Goal: Task Accomplishment & Management: Use online tool/utility

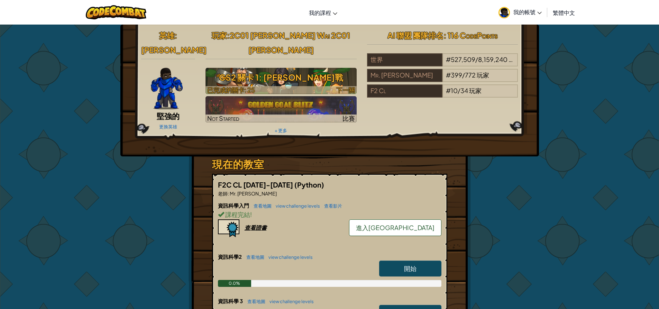
drag, startPoint x: 282, startPoint y: 65, endPoint x: 283, endPoint y: 69, distance: 4.2
click at [283, 70] on h3 "CS2 關卡 1: 森林保衛戰" at bounding box center [280, 78] width 151 height 16
select select "zh-HANT"
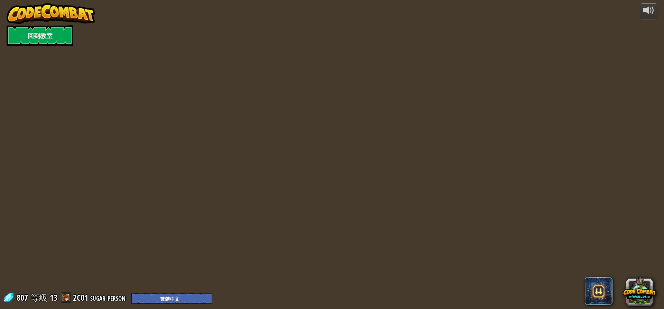
select select "zh-HANT"
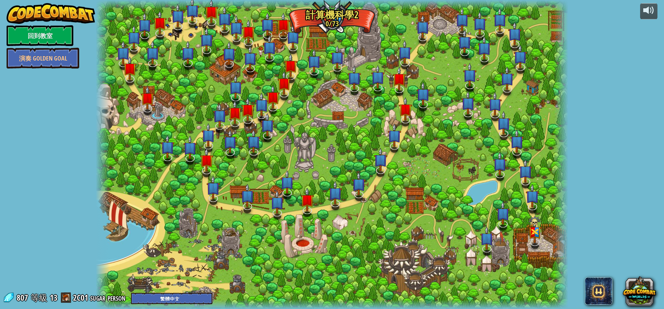
select select "zh-HANT"
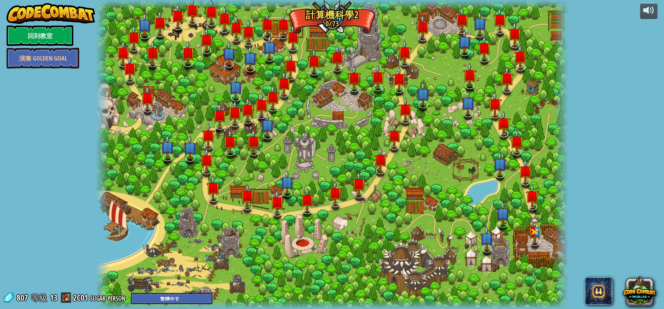
select select "zh-HANT"
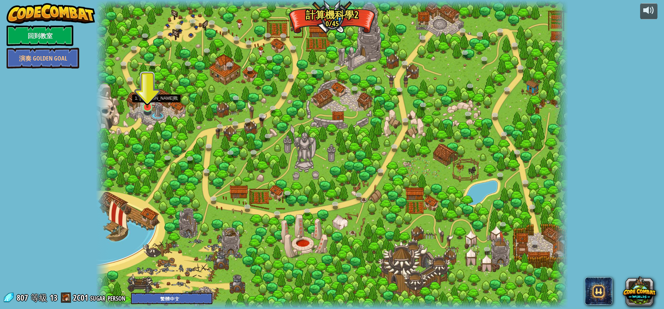
click at [143, 107] on img at bounding box center [147, 93] width 12 height 29
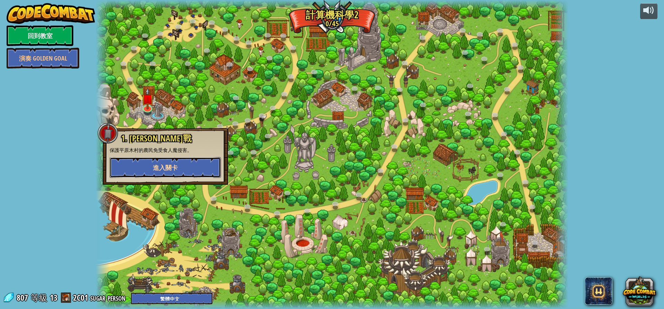
click at [181, 165] on button "進入關卡" at bounding box center [165, 167] width 111 height 21
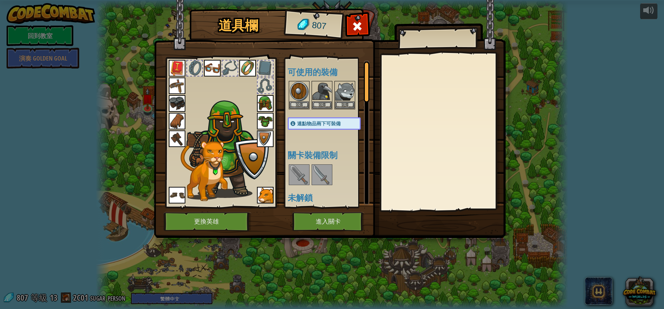
click at [275, 137] on div at bounding box center [221, 131] width 114 height 156
click at [268, 140] on img at bounding box center [265, 138] width 17 height 17
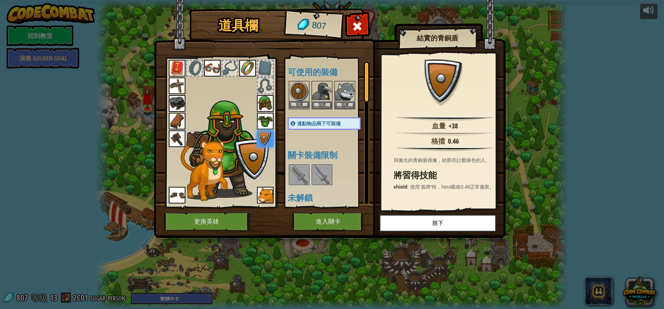
click at [299, 90] on img at bounding box center [298, 91] width 19 height 19
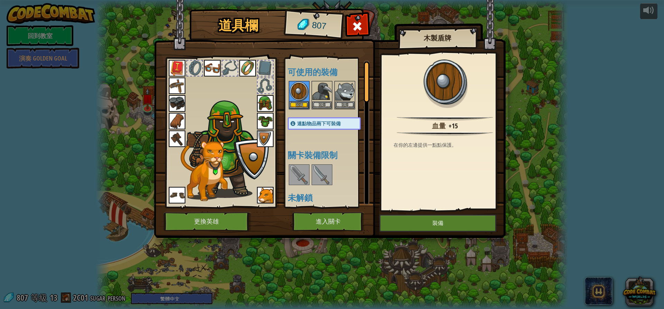
click at [267, 135] on img at bounding box center [265, 138] width 17 height 17
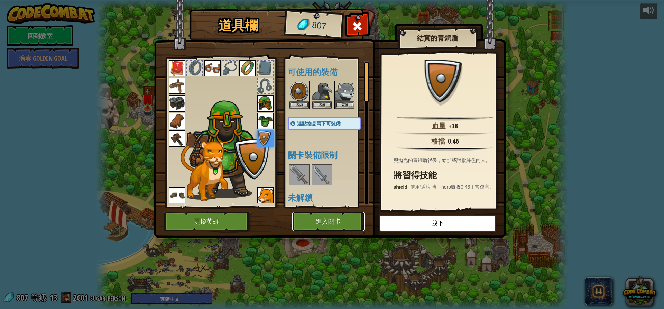
click at [326, 217] on button "進入關卡" at bounding box center [328, 221] width 72 height 19
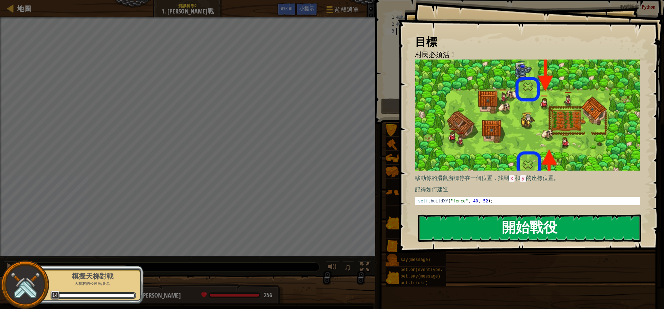
click at [508, 230] on button "開始戰役" at bounding box center [529, 227] width 223 height 27
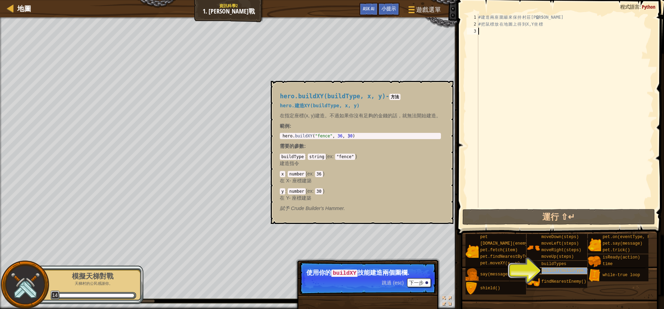
click at [543, 268] on span "buildXY(buildType, x, y)" at bounding box center [572, 270] width 60 height 5
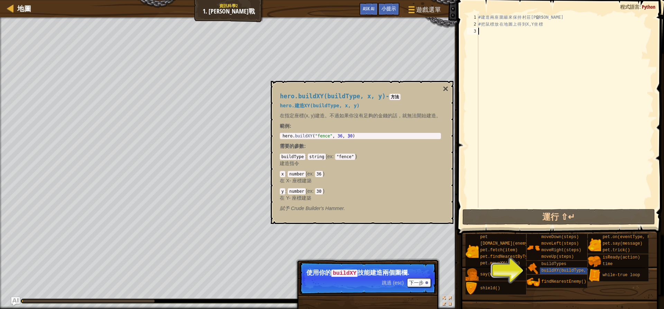
click at [503, 38] on div "# 建 造 兩 座 圍 籬 來 保 持 村 莊 安 全 ！ # 把 鼠 標 放 在 地 圖 上 得 到 X,Y 坐 標" at bounding box center [565, 118] width 177 height 208
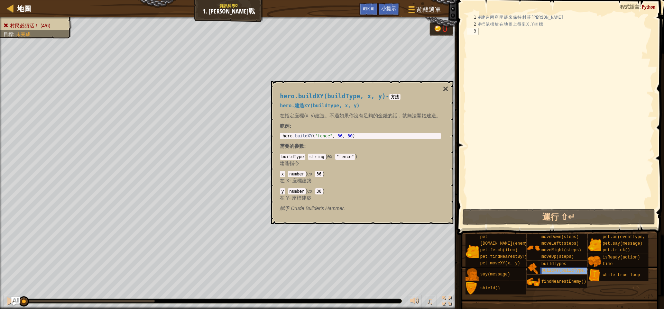
type textarea "buildXY(buildType, x, y)"
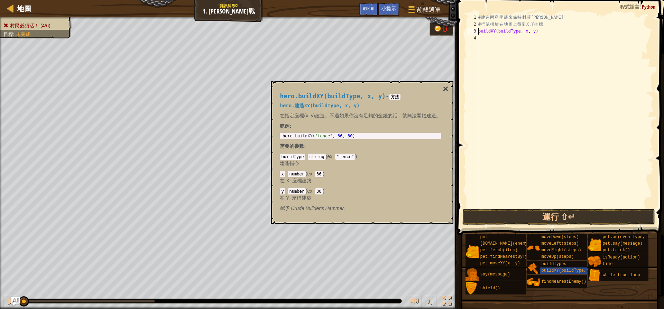
click at [541, 36] on div "# 建 造 兩 座 圍 籬 來 保 持 村 莊 安 全 ！ # 把 鼠 標 放 在 地 圖 上 得 到 X,Y 坐 標 buildXY ( buildType…" at bounding box center [565, 118] width 177 height 208
click at [544, 34] on div "# 建 造 兩 座 圍 籬 來 保 持 村 莊 安 全 ！ # 把 鼠 標 放 在 地 圖 上 得 到 X,Y 坐 標 buildXY ( buildType…" at bounding box center [565, 118] width 177 height 208
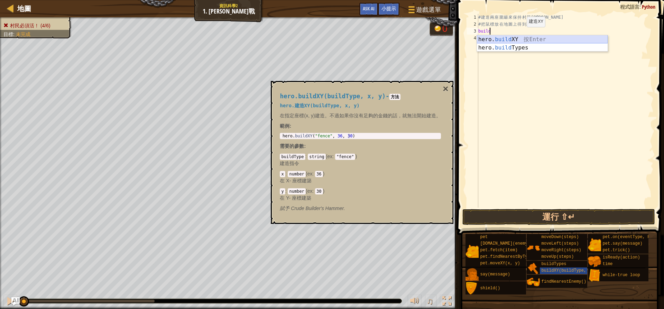
click at [523, 40] on div "hero. build XY 按 Enter hero. build Types 按 Enter" at bounding box center [542, 51] width 131 height 33
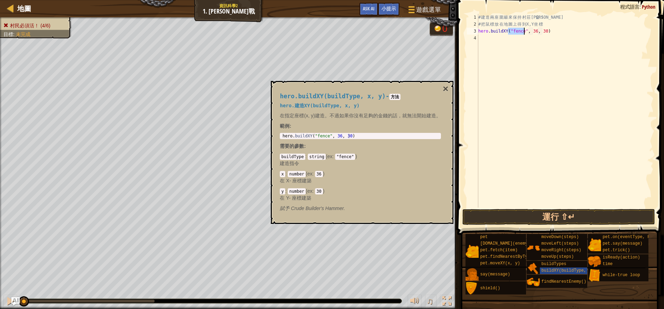
click at [442, 91] on div "hero.buildXY(buildType, x, y) - 方法 hero.建造XY(buildType, x, y) 在指定座標(x, y)建造。不過如…" at bounding box center [360, 152] width 170 height 132
click at [444, 87] on button "×" at bounding box center [446, 89] width 6 height 10
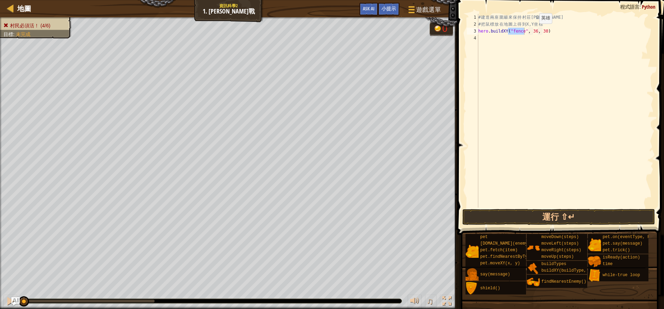
click at [533, 30] on div "# 建 造 兩 座 圍 籬 來 保 持 村 莊 安 全 ！ # 把 鼠 標 放 在 地 圖 上 得 到 X,Y 坐 標 hero . buildXY ( "f…" at bounding box center [565, 118] width 177 height 208
click at [543, 33] on div "# 建 造 兩 座 圍 籬 來 保 持 村 莊 安 全 ！ # 把 鼠 標 放 在 地 圖 上 得 到 X,Y 坐 標 hero . buildXY ( "f…" at bounding box center [565, 118] width 177 height 208
type textarea "hero.buildXY("fence", 40, 52)"
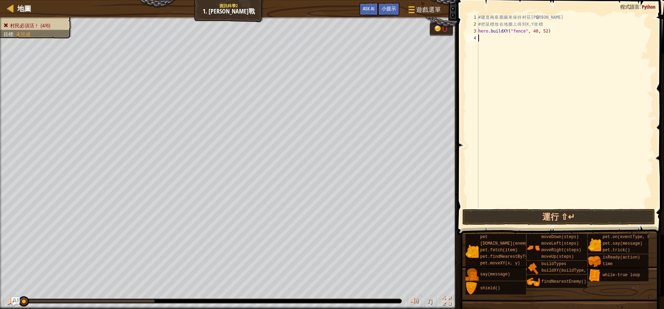
click at [496, 35] on div "# 建 造 兩 座 圍 籬 來 保 持 村 莊 安 全 ！ # 把 鼠 標 放 在 地 圖 上 得 到 X,Y 坐 標 hero . buildXY ( "f…" at bounding box center [565, 118] width 177 height 208
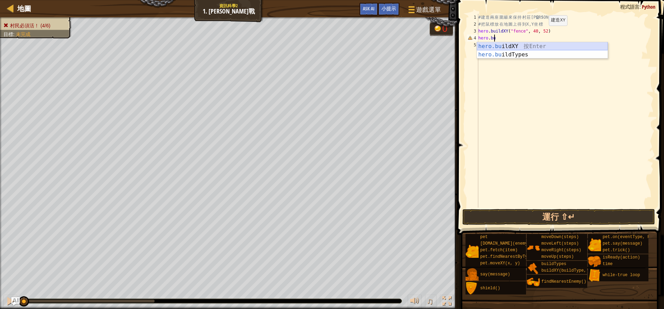
click at [523, 44] on div "hero.bu ildXY 按 Enter hero.bu ildTypes 按 Enter" at bounding box center [542, 58] width 131 height 33
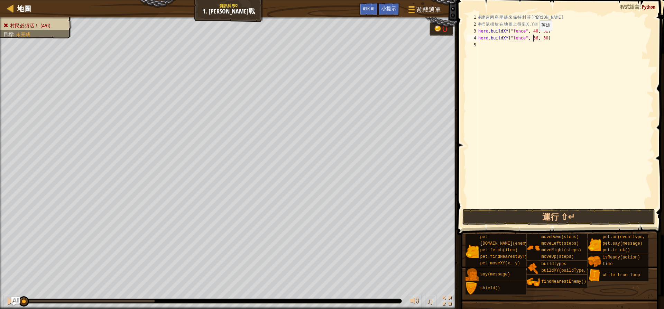
click at [533, 38] on div "# 建 造 兩 座 圍 籬 來 保 持 村 莊 安 全 ！ # 把 鼠 標 放 在 地 圖 上 得 到 X,Y 坐 標 hero . buildXY ( "f…" at bounding box center [565, 118] width 177 height 208
click at [541, 36] on div "# 建 造 兩 座 圍 籬 來 保 持 村 莊 安 全 ！ # 把 鼠 標 放 在 地 圖 上 得 到 X,Y 坐 標 hero . buildXY ( "f…" at bounding box center [565, 118] width 177 height 208
type textarea "hero.buildXY("fence", 40, 20)"
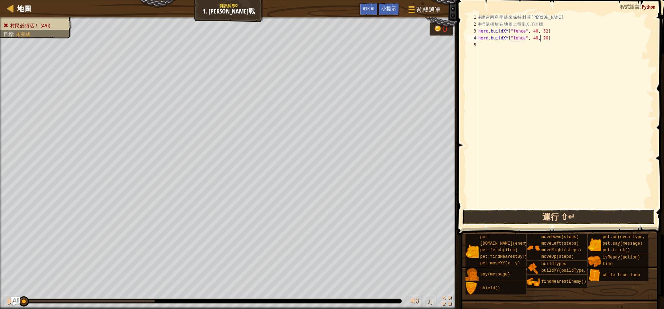
click at [544, 218] on button "運行 ⇧↵" at bounding box center [558, 217] width 192 height 16
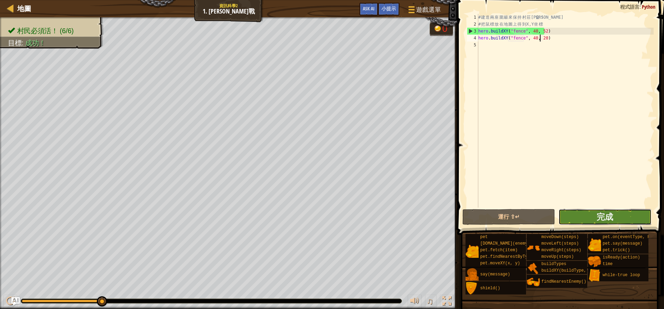
click at [620, 222] on button "完成" at bounding box center [605, 217] width 93 height 16
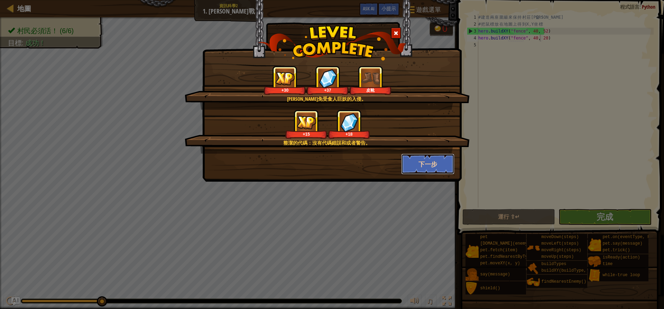
click at [427, 158] on button "下一步" at bounding box center [428, 164] width 54 height 21
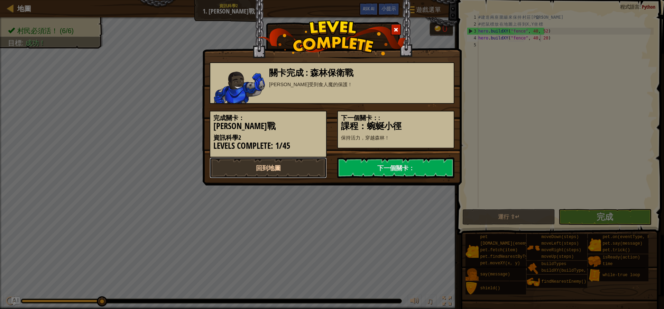
click at [254, 177] on link "回到地圖" at bounding box center [268, 167] width 117 height 21
select select "zh-HANT"
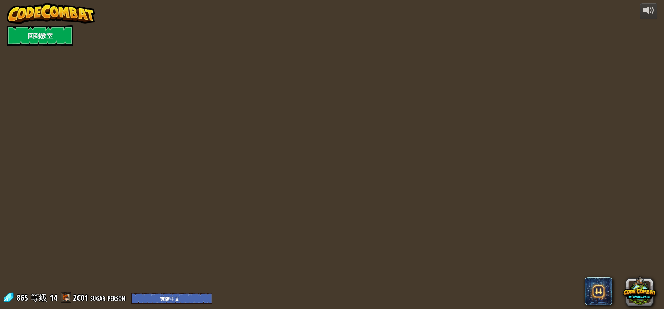
select select "zh-HANT"
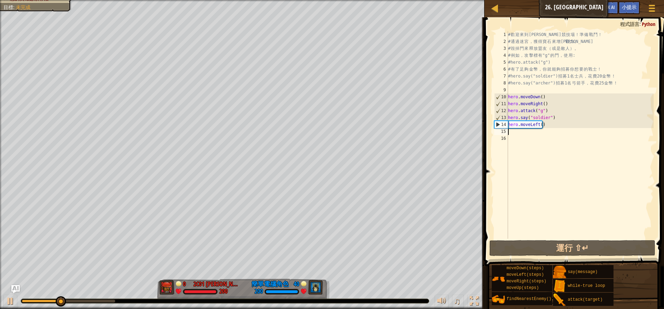
click at [525, 131] on div "# 歡 迎 來 到 [GEOGRAPHIC_DATA] ！ 準 備 戰 鬥 ！ # 通 過 迷 宮 ， 獲 得 寶 石 來 增 強 戰 力 。 # 毀 掉 門…" at bounding box center [580, 141] width 147 height 221
type textarea "h"
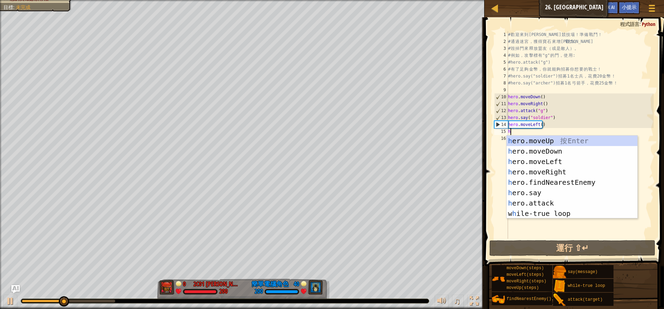
scroll to position [3, 0]
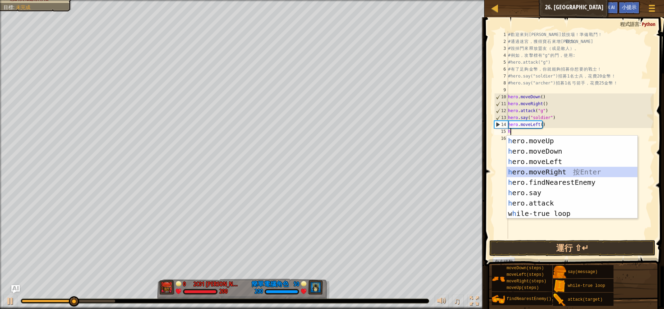
click at [547, 172] on div "h ero.moveUp 按 Enter h ero.moveDown 按 Enter h ero.moveLeft 按 Enter h ero.moveRi…" at bounding box center [572, 188] width 131 height 104
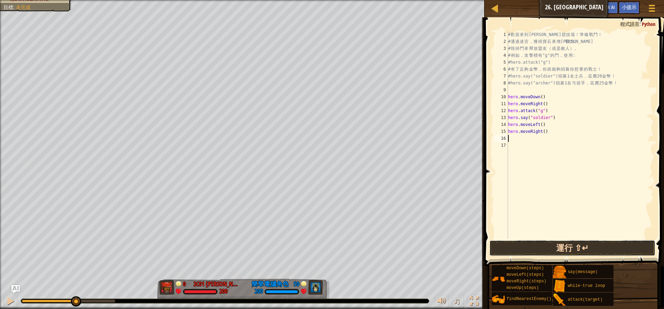
click at [555, 245] on button "運行 ⇧↵" at bounding box center [572, 248] width 166 height 16
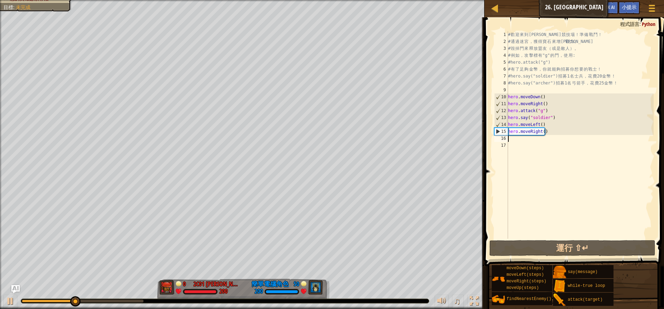
click at [526, 139] on div "# 歡 迎 來 到 [GEOGRAPHIC_DATA] ！ 準 備 戰 鬥 ！ # 通 過 迷 宮 ， 獲 得 寶 石 來 增 強 戰 力 。 # 毀 掉 門…" at bounding box center [580, 141] width 147 height 221
click at [540, 132] on div "# 歡 迎 來 到 [GEOGRAPHIC_DATA] ！ 準 備 戰 鬥 ！ # 通 過 迷 宮 ， 獲 得 寶 石 來 增 強 戰 力 。 # 毀 掉 門…" at bounding box center [580, 141] width 147 height 221
click at [542, 132] on div "# 歡 迎 來 到 [GEOGRAPHIC_DATA] ！ 準 備 戰 鬥 ！ # 通 過 迷 宮 ， 獲 得 寶 石 來 增 強 戰 力 。 # 毀 掉 門…" at bounding box center [580, 141] width 147 height 221
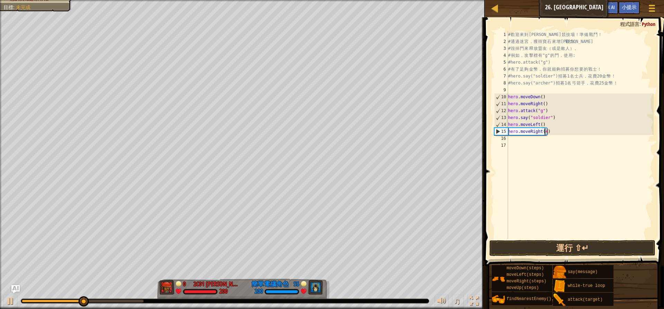
scroll to position [3, 3]
type textarea "hero.moveRight(4)"
click at [576, 245] on button "運行 ⇧↵" at bounding box center [572, 248] width 166 height 16
click at [537, 250] on button "運行 ⇧↵" at bounding box center [572, 248] width 166 height 16
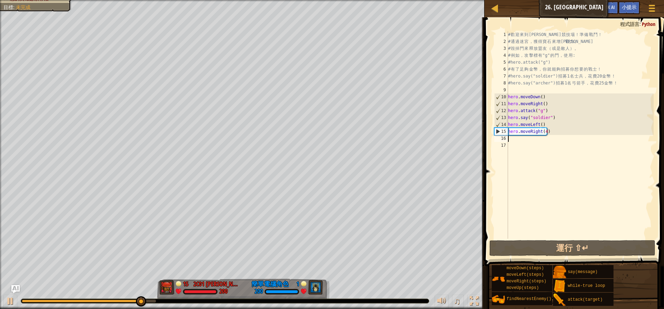
click at [540, 140] on div "# 歡 迎 來 到 [GEOGRAPHIC_DATA] ！ 準 備 戰 鬥 ！ # 通 過 迷 宮 ， 獲 得 寶 石 來 增 強 戰 力 。 # 毀 掉 門…" at bounding box center [580, 141] width 147 height 221
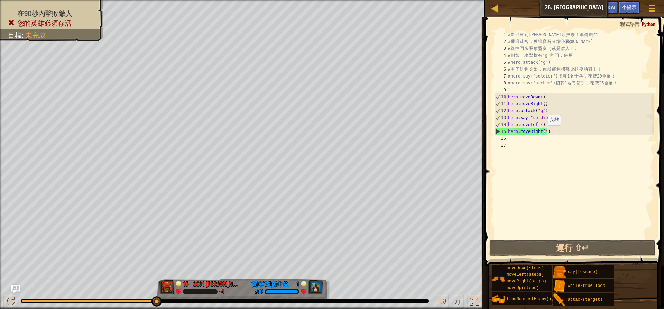
click at [544, 132] on div "# 歡 迎 來 到 [GEOGRAPHIC_DATA] ！ 準 備 戰 鬥 ！ # 通 過 迷 宮 ， 獲 得 寶 石 來 增 強 戰 力 。 # 毀 掉 門…" at bounding box center [580, 141] width 147 height 221
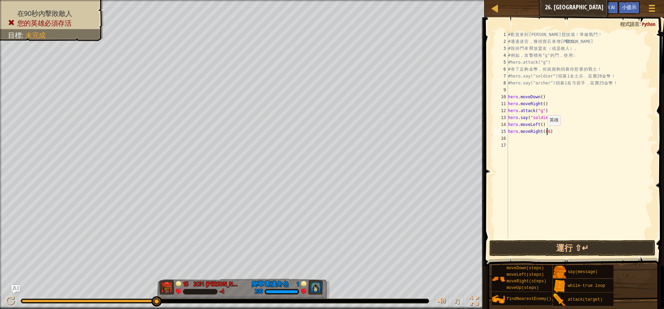
click at [544, 132] on div "# 歡 迎 來 到 [GEOGRAPHIC_DATA] ！ 準 備 戰 鬥 ！ # 通 過 迷 宮 ， 獲 得 寶 石 來 增 強 戰 力 。 # 毀 掉 門…" at bounding box center [580, 141] width 147 height 221
type textarea "hero.moveRight(6)"
click at [559, 238] on div "# 歡 迎 來 到 [GEOGRAPHIC_DATA] ！ 準 備 戰 鬥 ！ # 通 過 迷 宮 ， 獲 得 寶 石 來 增 強 戰 力 。 # 毀 掉 門…" at bounding box center [580, 141] width 147 height 221
click at [559, 246] on button "運行 ⇧↵" at bounding box center [572, 248] width 166 height 16
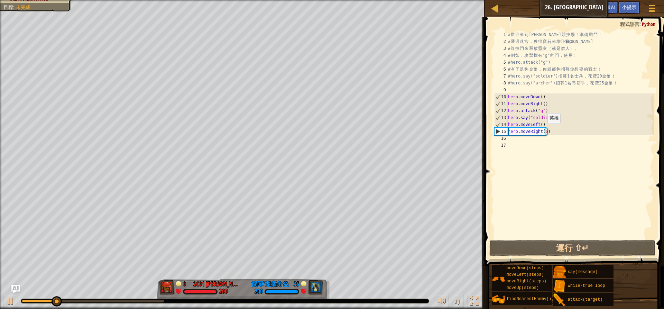
click at [544, 130] on div "# 歡 迎 來 到 [GEOGRAPHIC_DATA] ！ 準 備 戰 鬥 ！ # 通 過 迷 宮 ， 獲 得 寶 石 來 增 強 戰 力 。 # 毀 掉 門…" at bounding box center [580, 141] width 147 height 221
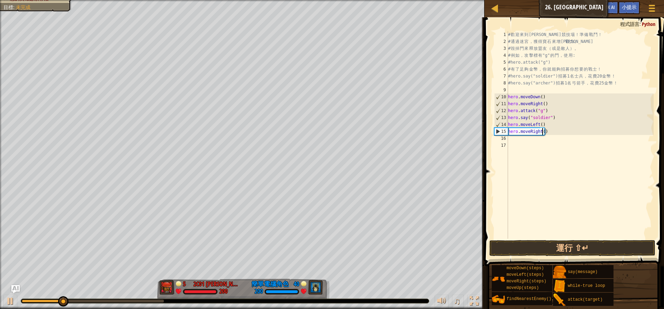
type textarea "hero.moveRight(7)"
click at [525, 140] on div "# 歡 迎 來 到 [GEOGRAPHIC_DATA] ！ 準 備 戰 鬥 ！ # 通 過 迷 宮 ， 獲 得 寶 石 來 增 強 戰 力 。 # 毀 掉 門…" at bounding box center [580, 141] width 147 height 221
type textarea "h"
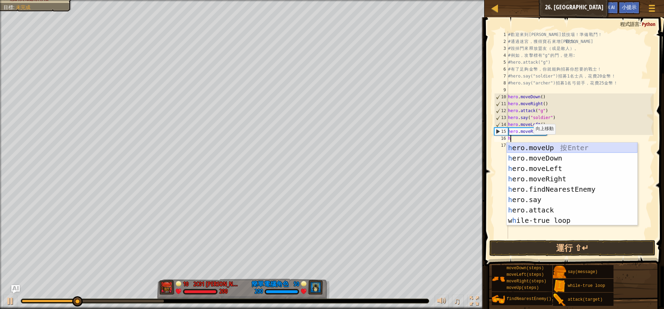
click at [543, 146] on div "h ero.moveUp 按 Enter h ero.moveDown 按 Enter h ero.moveLeft 按 Enter h ero.moveRi…" at bounding box center [572, 194] width 131 height 104
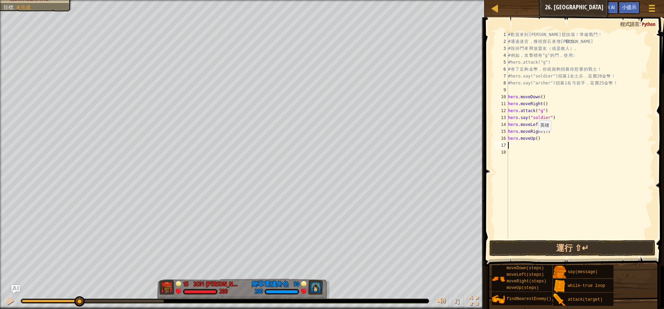
click at [535, 138] on div "# 歡 迎 來 到 [GEOGRAPHIC_DATA] ！ 準 備 戰 鬥 ！ # 通 過 迷 宮 ， 獲 得 寶 石 來 增 強 戰 力 。 # 毀 掉 門…" at bounding box center [580, 141] width 147 height 221
type textarea "hero.moveUp(2)"
click at [604, 247] on button "運行 ⇧↵" at bounding box center [572, 248] width 166 height 16
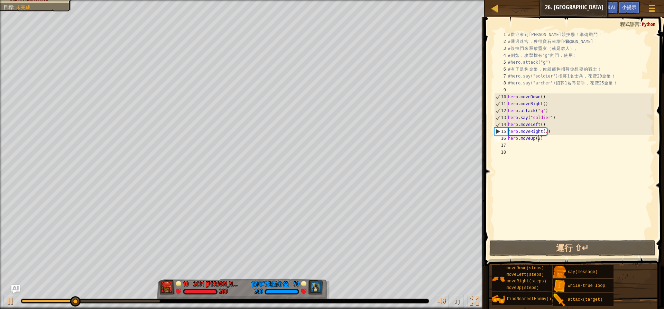
click at [513, 146] on div "# 歡 迎 來 到 [GEOGRAPHIC_DATA] ！ 準 備 戰 鬥 ！ # 通 過 迷 宮 ， 獲 得 寶 石 來 增 強 戰 力 。 # 毀 掉 門…" at bounding box center [580, 141] width 147 height 221
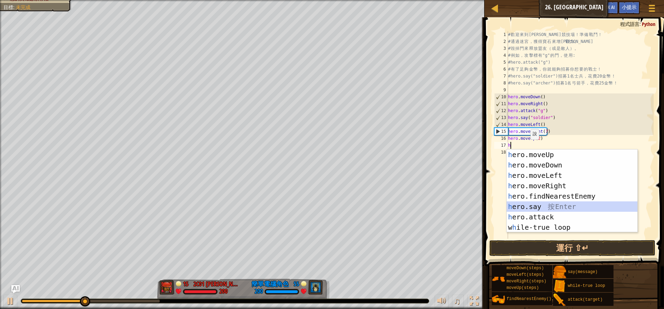
click at [535, 204] on div "h ero.moveUp 按 Enter h ero.moveDown 按 Enter h ero.moveLeft 按 Enter h ero.moveRi…" at bounding box center [572, 201] width 131 height 104
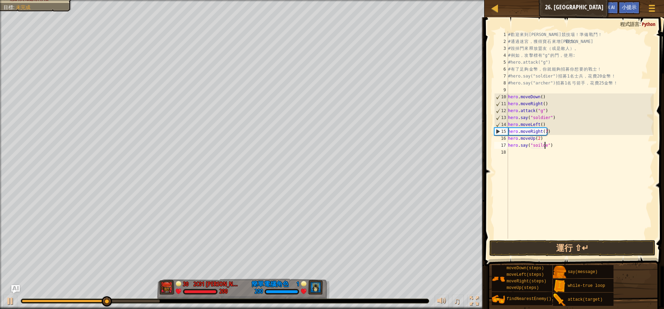
scroll to position [3, 3]
click at [537, 145] on div "# 歡 迎 來 到 [GEOGRAPHIC_DATA] ！ 準 備 戰 鬥 ！ # 通 過 迷 宮 ， 獲 得 寶 石 來 增 強 戰 力 。 # 毀 掉 門…" at bounding box center [580, 141] width 147 height 221
click at [539, 145] on div "# 歡 迎 來 到 [GEOGRAPHIC_DATA] ！ 準 備 戰 鬥 ！ # 通 過 迷 宮 ， 獲 得 寶 石 來 增 強 戰 力 。 # 毀 掉 門…" at bounding box center [580, 141] width 147 height 221
type textarea "hero.say("soldier")"
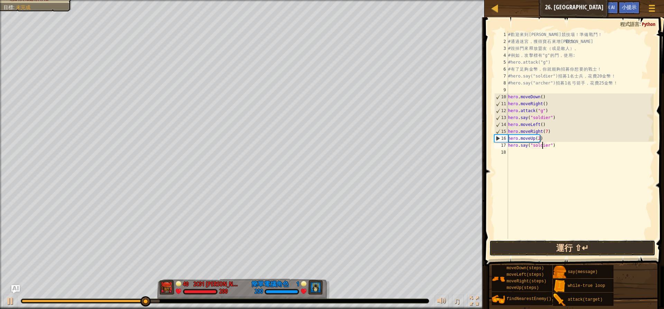
click at [585, 246] on button "運行 ⇧↵" at bounding box center [572, 248] width 166 height 16
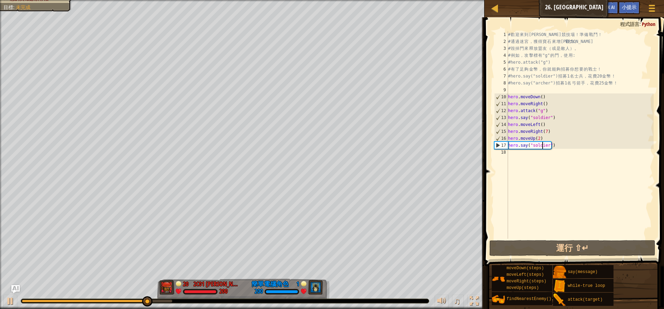
click at [519, 153] on div "# 歡 迎 來 到 [GEOGRAPHIC_DATA] ！ 準 備 戰 鬥 ！ # 通 過 迷 宮 ， 獲 得 寶 石 來 增 強 戰 力 。 # 毀 掉 門…" at bounding box center [580, 141] width 147 height 221
type textarea "h"
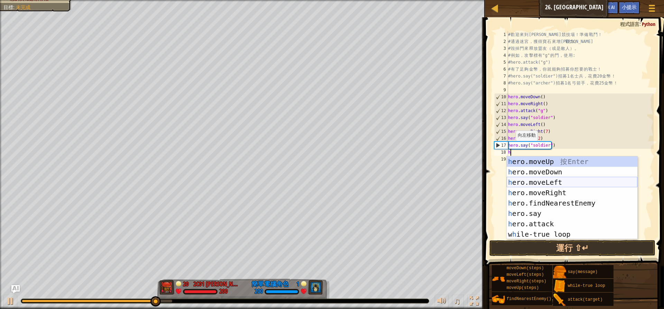
click at [531, 184] on div "h ero.moveUp 按 Enter h ero.moveDown 按 Enter h ero.moveLeft 按 Enter h ero.moveRi…" at bounding box center [572, 208] width 131 height 104
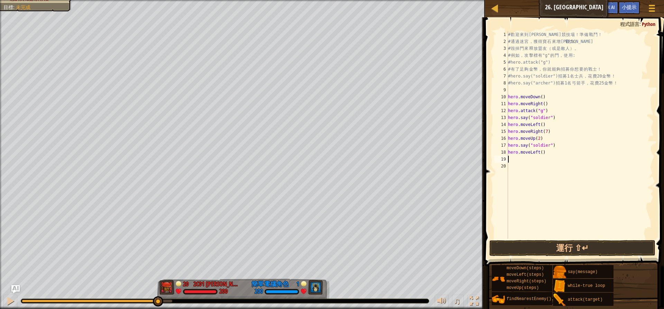
type textarea "h"
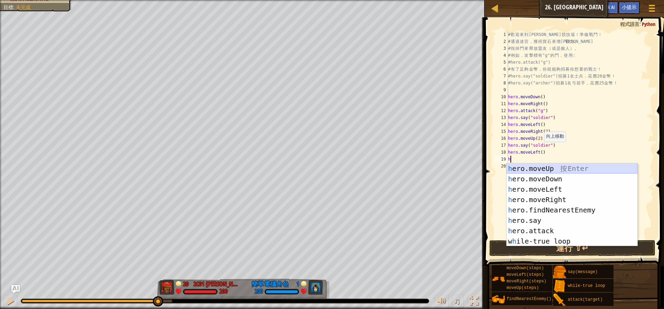
click at [542, 166] on div "h ero.moveUp 按 Enter h ero.moveDown 按 Enter h ero.moveLeft 按 Enter h ero.moveRi…" at bounding box center [572, 215] width 131 height 104
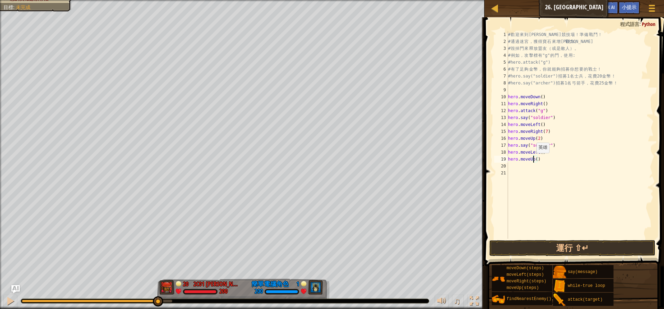
click at [533, 160] on div "# 歡 迎 來 到 [GEOGRAPHIC_DATA] ！ 準 備 戰 鬥 ！ # 通 過 迷 宮 ， 獲 得 寶 石 來 增 強 戰 力 。 # 毀 掉 門…" at bounding box center [580, 141] width 147 height 221
click at [535, 159] on div "# 歡 迎 來 到 [GEOGRAPHIC_DATA] ！ 準 備 戰 鬥 ！ # 通 過 迷 宮 ， 獲 得 寶 石 來 增 強 戰 力 。 # 毀 掉 門…" at bounding box center [580, 141] width 147 height 221
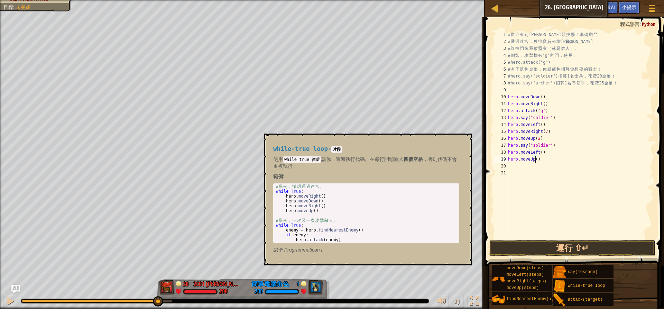
type textarea "hero.moveUp(2)"
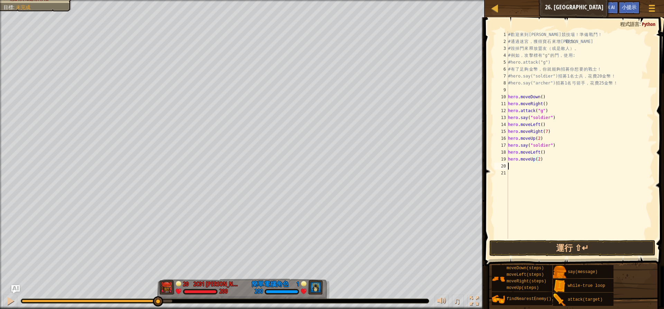
click at [520, 166] on div "# 歡 迎 來 到 [GEOGRAPHIC_DATA] ！ 準 備 戰 鬥 ！ # 通 過 迷 宮 ， 獲 得 寶 石 來 增 強 戰 力 。 # 毀 掉 門…" at bounding box center [580, 141] width 147 height 221
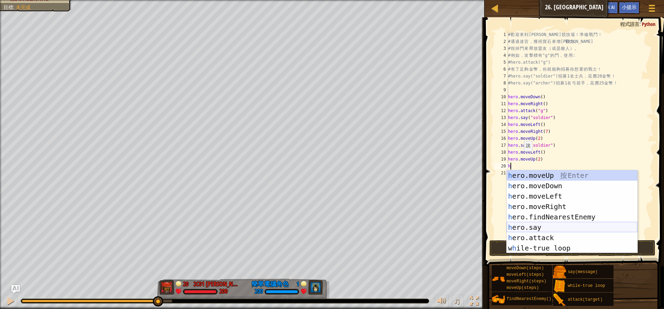
click at [536, 225] on div "h ero.moveUp 按 Enter h ero.moveDown 按 Enter h ero.moveLeft 按 Enter h ero.moveRi…" at bounding box center [572, 222] width 131 height 104
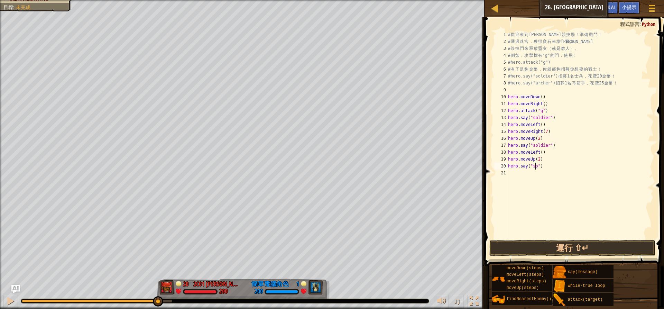
scroll to position [3, 2]
type textarea "hero.say("soldier")"
click at [510, 175] on div "# 歡 迎 來 到 [GEOGRAPHIC_DATA] ！ 準 備 戰 鬥 ！ # 通 過 迷 宮 ， 獲 得 寶 石 來 增 強 戰 力 。 # 毀 掉 門…" at bounding box center [580, 141] width 147 height 221
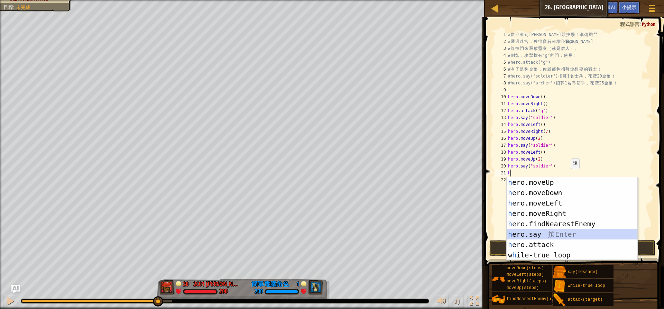
drag, startPoint x: 534, startPoint y: 230, endPoint x: 551, endPoint y: 217, distance: 21.4
click at [534, 229] on div "h ero.moveUp 按 Enter h ero.moveDown 按 Enter h ero.moveLeft 按 Enter h ero.moveRi…" at bounding box center [572, 229] width 131 height 104
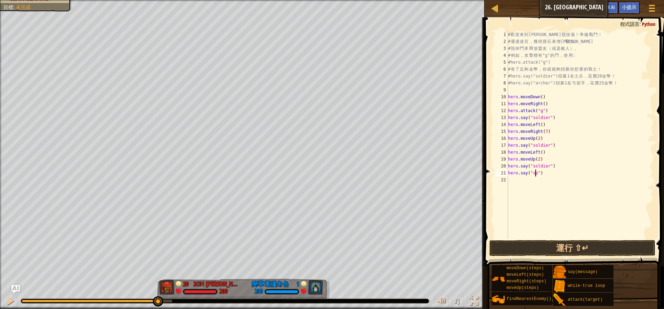
scroll to position [3, 2]
type textarea "hero.say("soldier")"
click at [548, 186] on div "# 歡 迎 來 到 [GEOGRAPHIC_DATA] ！ 準 備 戰 鬥 ！ # 通 過 迷 宮 ， 獲 得 寶 石 來 增 強 戰 力 。 # 毀 掉 門…" at bounding box center [580, 141] width 147 height 221
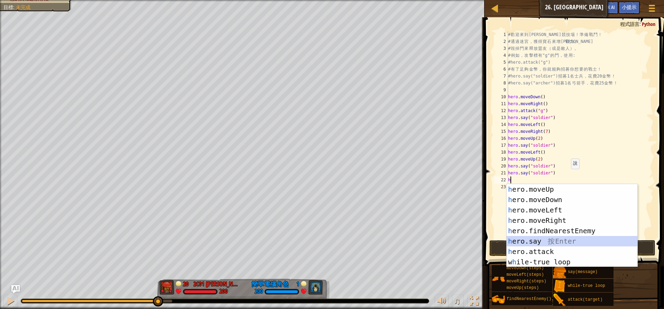
click at [546, 245] on div "h ero.moveUp 按 Enter h ero.moveDown 按 Enter h ero.moveLeft 按 Enter h ero.moveRi…" at bounding box center [572, 236] width 131 height 104
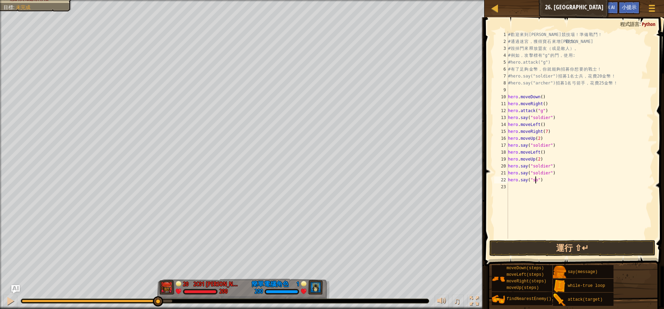
scroll to position [3, 2]
type textarea "hero.say("soldier")"
click at [557, 248] on button "運行 ⇧↵" at bounding box center [572, 248] width 166 height 16
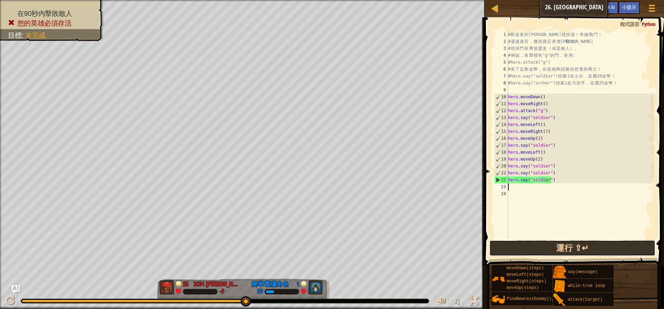
click at [561, 247] on button "運行 ⇧↵" at bounding box center [572, 248] width 166 height 16
click at [552, 254] on button "運行 ⇧↵" at bounding box center [572, 248] width 166 height 16
click at [514, 243] on button "運行 ⇧↵" at bounding box center [572, 248] width 166 height 16
